Goal: Task Accomplishment & Management: Use online tool/utility

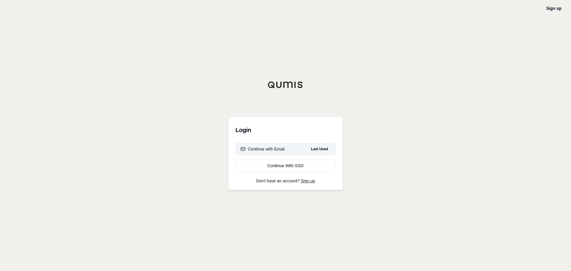
click at [278, 148] on div "Continue with Email" at bounding box center [263, 149] width 44 height 6
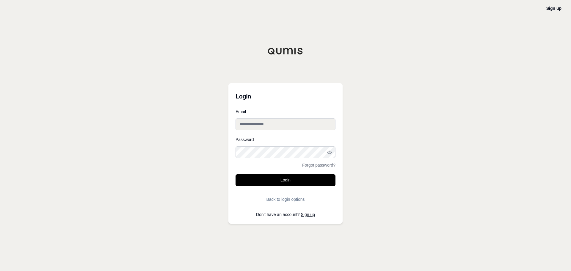
click at [242, 123] on input "Email" at bounding box center [286, 124] width 100 height 12
type input "**********"
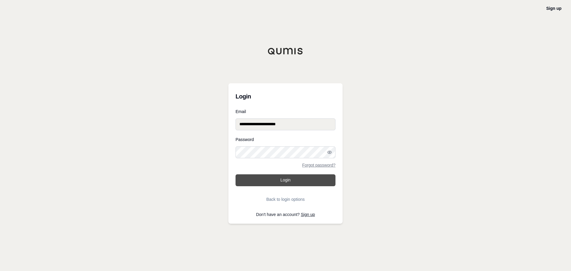
click at [280, 177] on button "Login" at bounding box center [286, 180] width 100 height 12
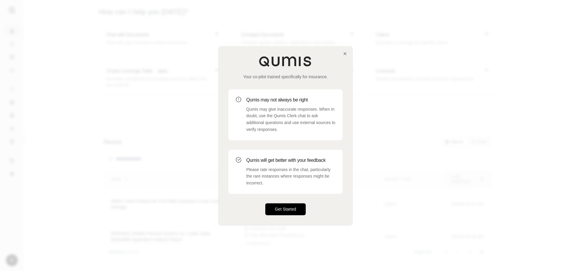
click at [282, 213] on button "Get Started" at bounding box center [285, 209] width 40 height 12
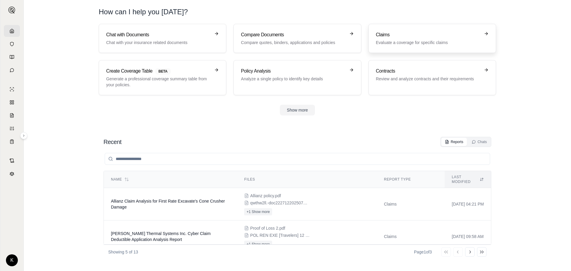
click at [397, 39] on div "Claims Evaluate a coverage for specific claims" at bounding box center [428, 38] width 104 height 14
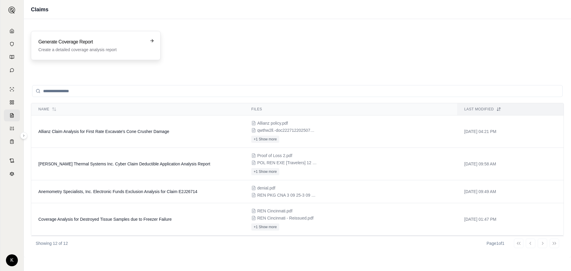
click at [152, 37] on div "Generate Coverage Report Create a detailed coverage analysis report" at bounding box center [96, 45] width 130 height 29
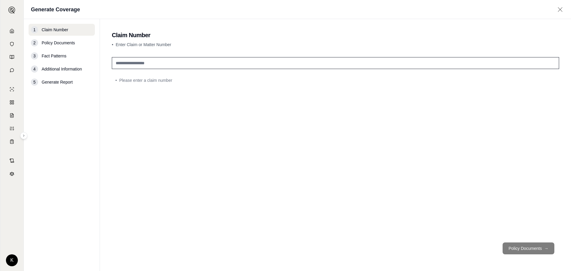
click at [127, 62] on input "text" at bounding box center [335, 63] width 447 height 12
type input "**********"
click at [533, 247] on button "Policy Documents →" at bounding box center [529, 248] width 52 height 12
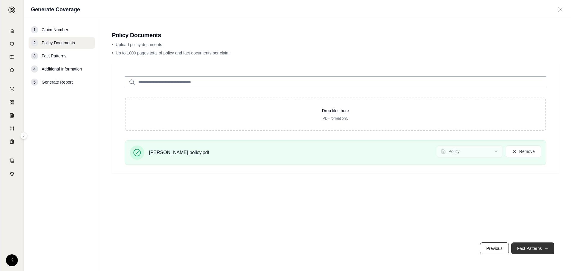
click at [535, 249] on button "Fact Patterns →" at bounding box center [532, 248] width 43 height 12
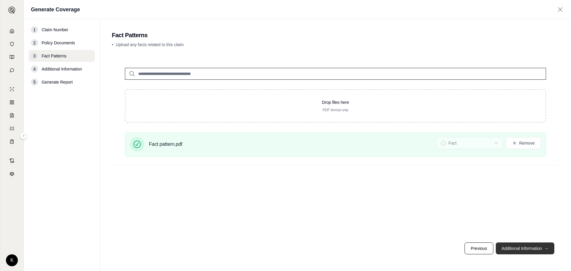
click at [510, 250] on button "Additional Information →" at bounding box center [525, 248] width 59 height 12
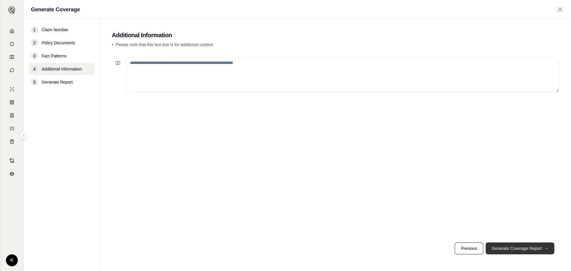
click at [510, 250] on button "Generate Coverage Report →" at bounding box center [520, 248] width 69 height 12
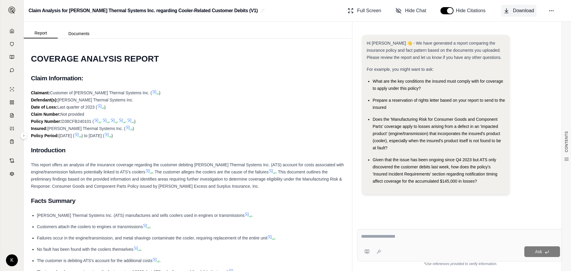
click at [520, 6] on button "Download" at bounding box center [518, 11] width 35 height 12
